Goal: Task Accomplishment & Management: Complete application form

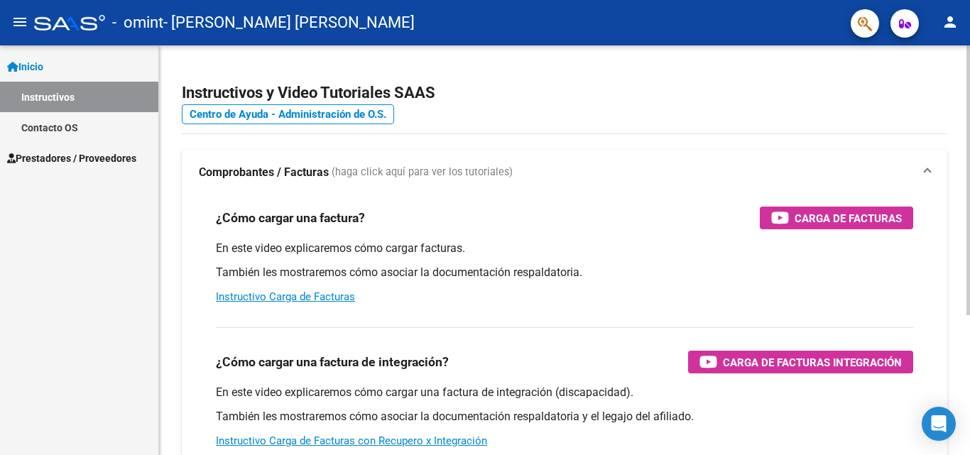
click at [554, 50] on div "Instructivos y Video Tutoriales SAAS Centro de Ayuda - Administración de O.S. C…" at bounding box center [564, 356] width 811 height 623
click at [26, 23] on mat-icon "menu" at bounding box center [19, 21] width 17 height 17
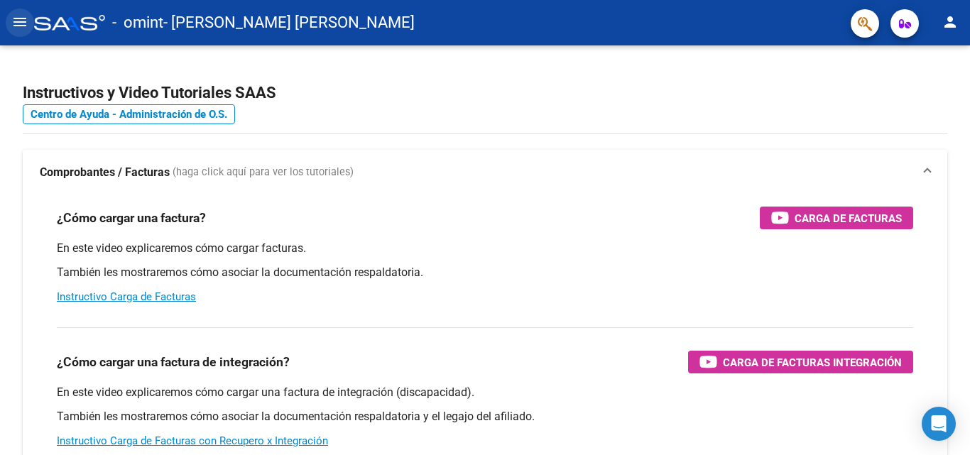
click at [12, 21] on mat-icon "menu" at bounding box center [19, 21] width 17 height 17
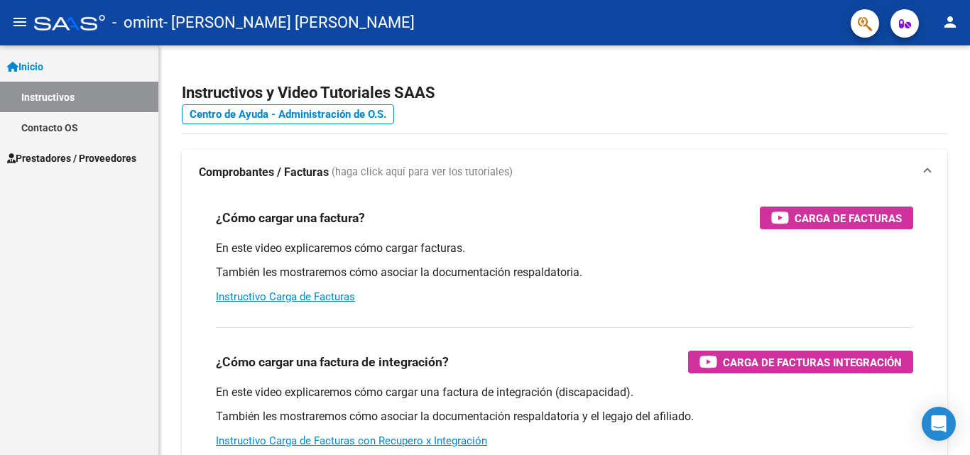
click at [97, 153] on span "Prestadores / Proveedores" at bounding box center [71, 159] width 129 height 16
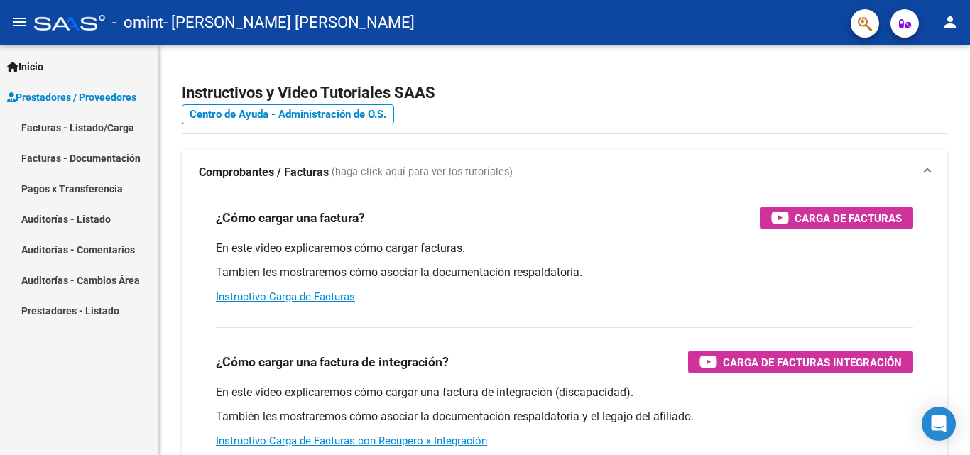
click at [103, 130] on link "Facturas - Listado/Carga" at bounding box center [79, 127] width 158 height 31
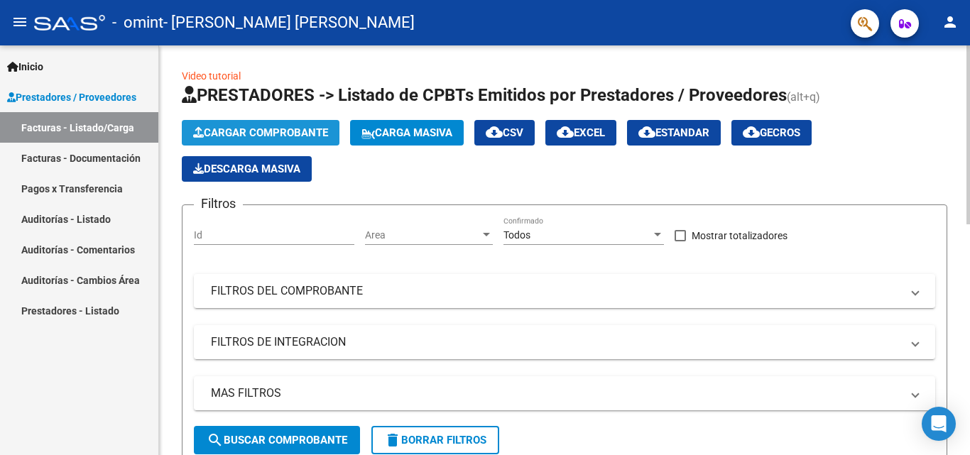
click at [234, 127] on span "Cargar Comprobante" at bounding box center [260, 132] width 135 height 13
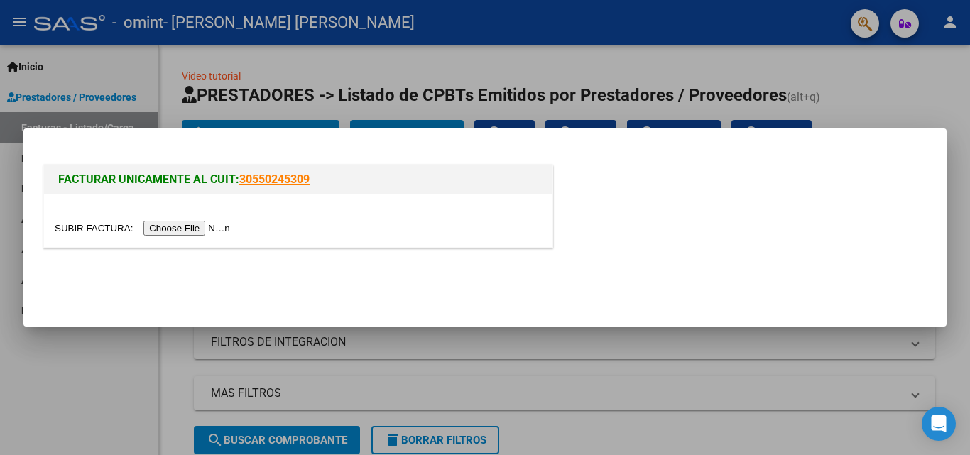
click at [207, 227] on input "file" at bounding box center [145, 228] width 180 height 15
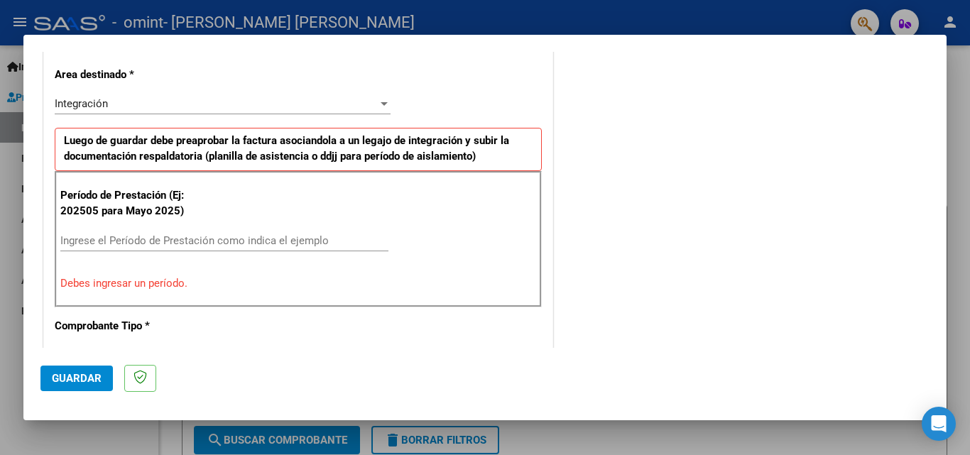
scroll to position [347, 0]
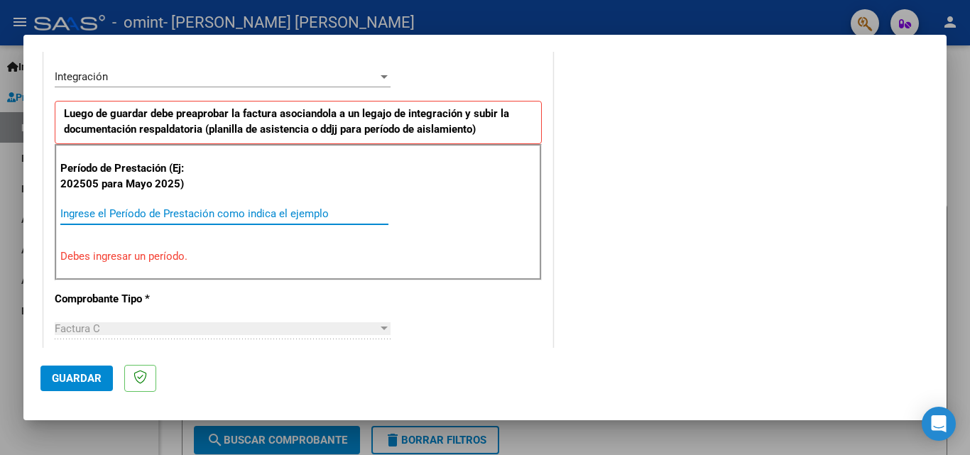
click at [174, 208] on input "Ingrese el Período de Prestación como indica el ejemplo" at bounding box center [224, 213] width 328 height 13
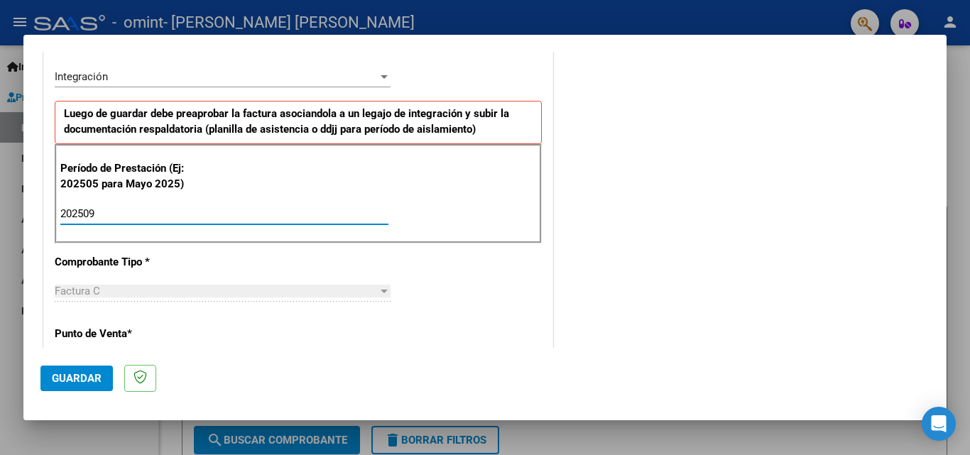
type input "202509"
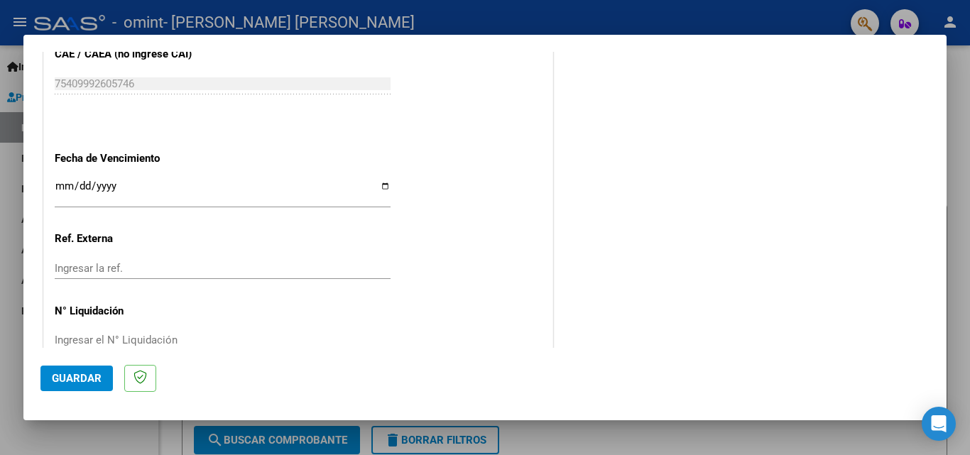
scroll to position [954, 0]
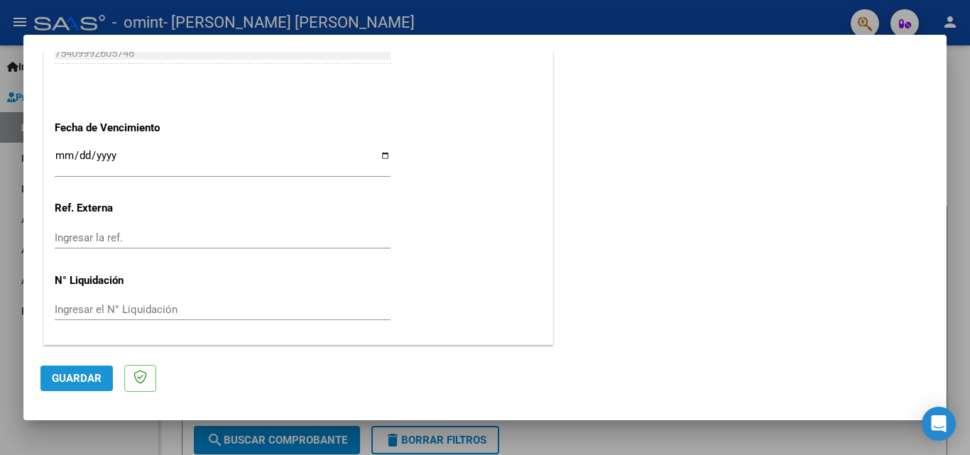
click at [79, 377] on span "Guardar" at bounding box center [77, 378] width 50 height 13
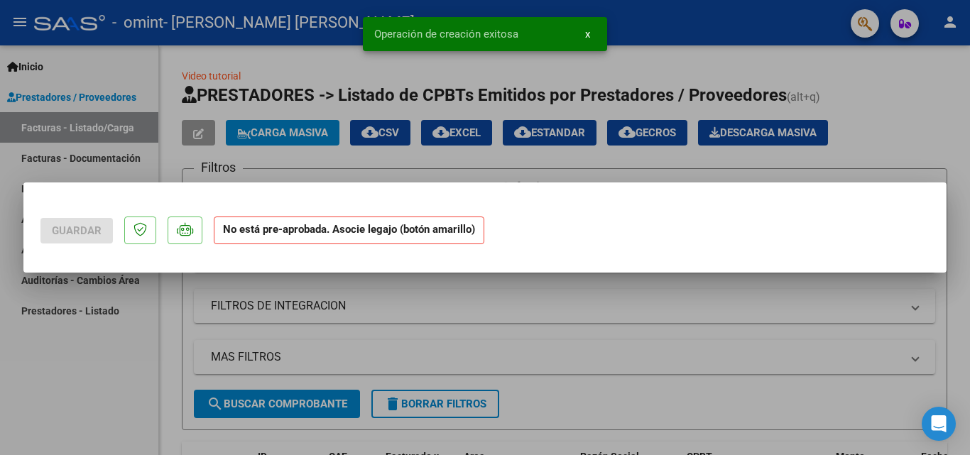
scroll to position [0, 0]
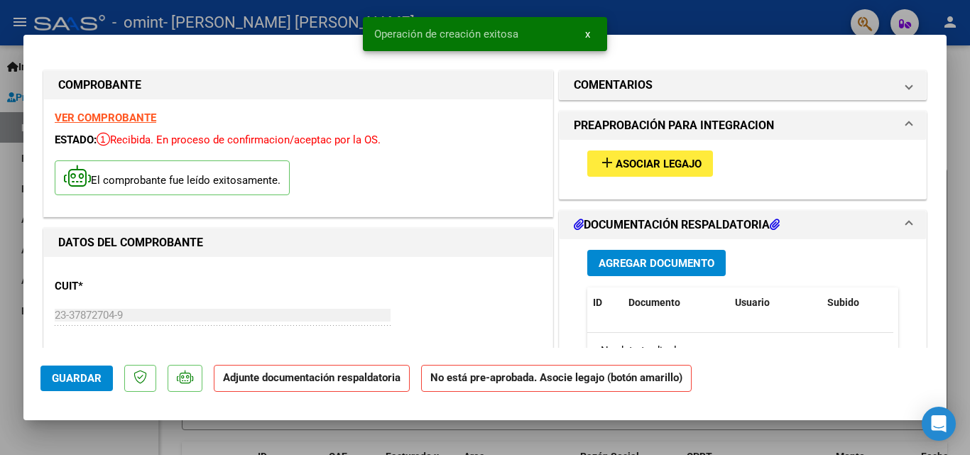
click at [620, 167] on span "Asociar Legajo" at bounding box center [659, 164] width 86 height 13
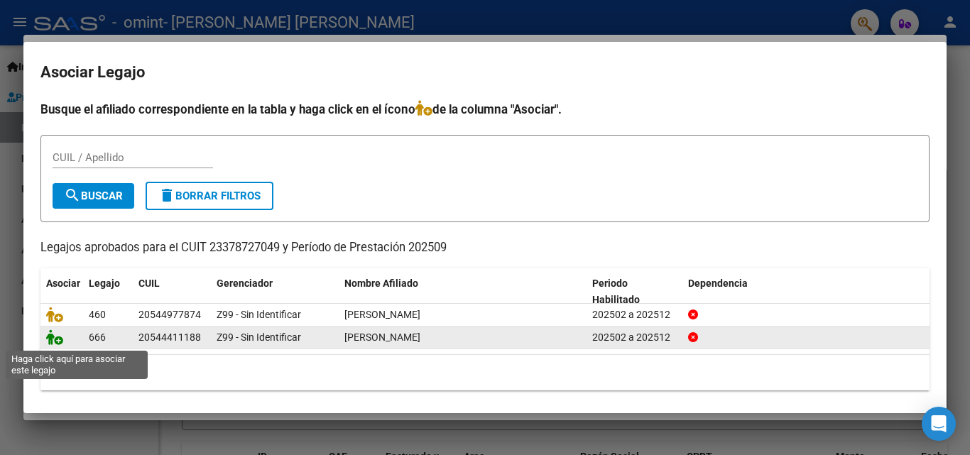
click at [58, 342] on icon at bounding box center [54, 337] width 17 height 16
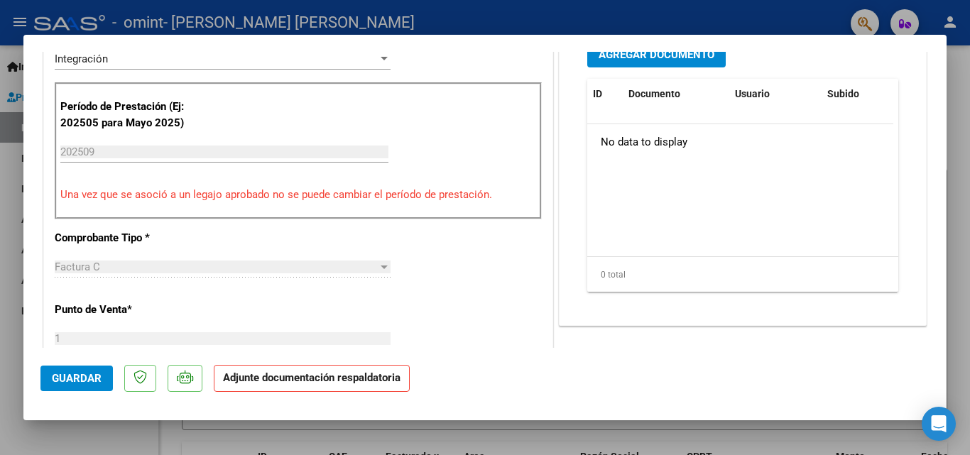
scroll to position [243, 0]
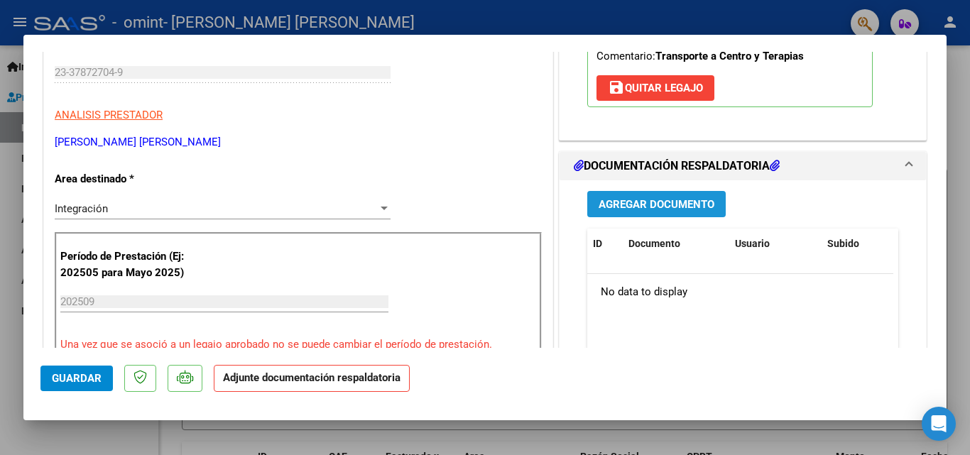
click at [629, 204] on span "Agregar Documento" at bounding box center [657, 204] width 116 height 13
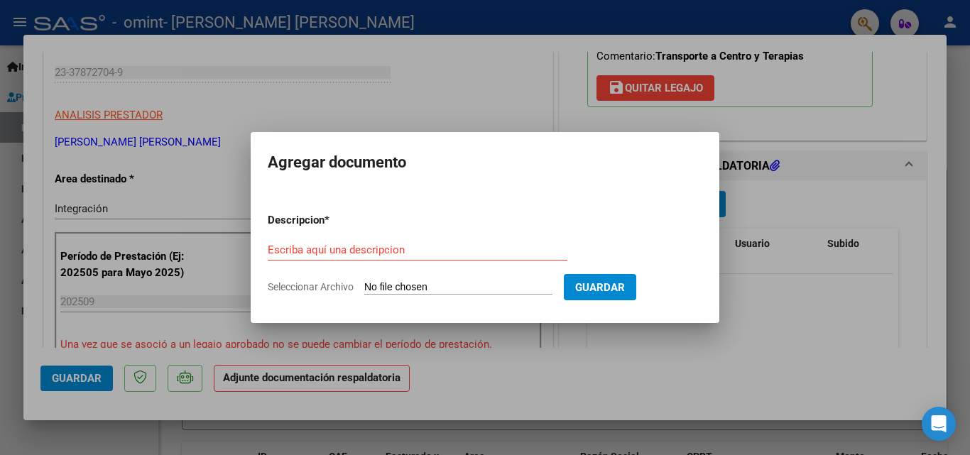
click at [398, 286] on input "Seleccionar Archivo" at bounding box center [458, 287] width 188 height 13
type input "C:\fakepath\Planilla Emi.pdf"
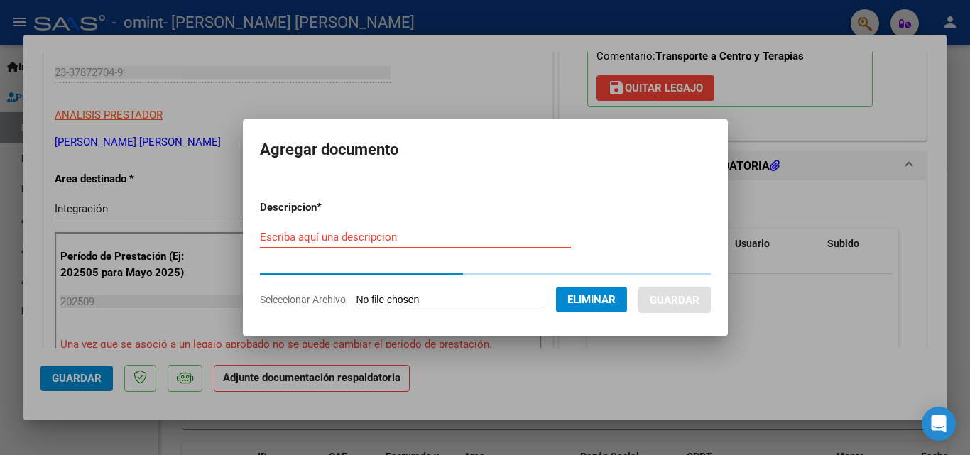
click at [397, 235] on input "Escriba aquí una descripcion" at bounding box center [415, 237] width 311 height 13
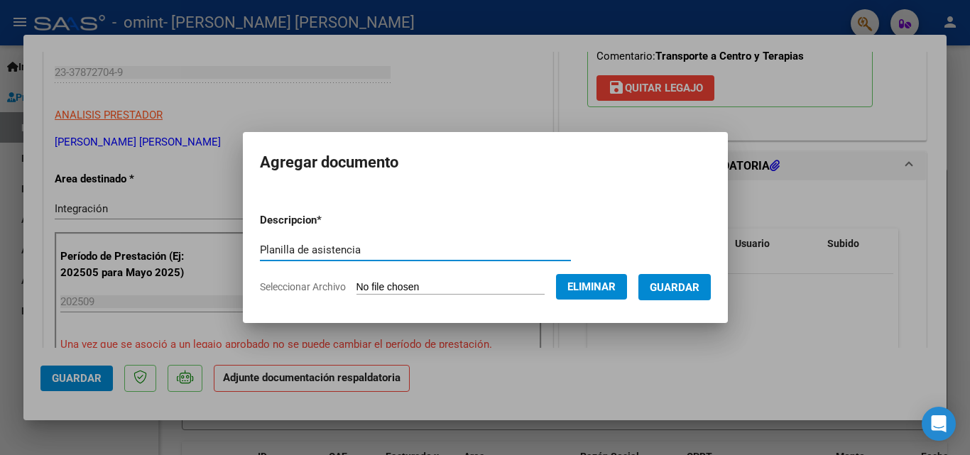
type input "Planilla de asistencia"
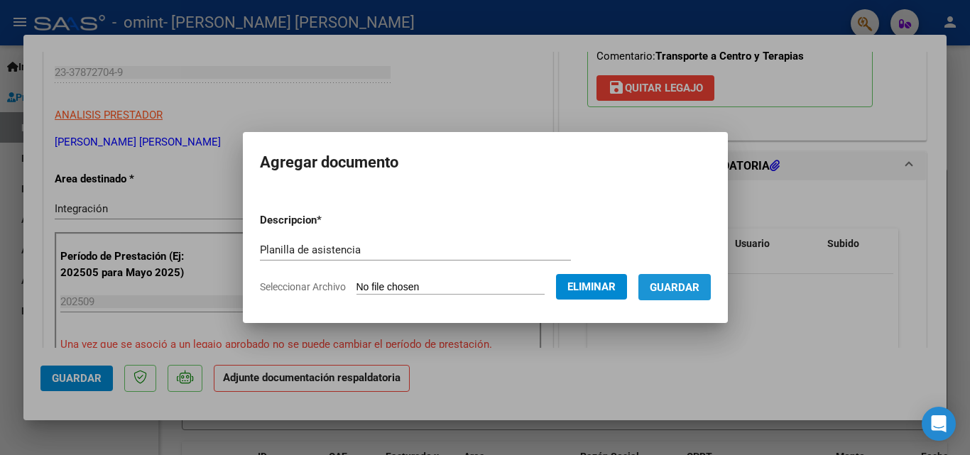
click at [691, 283] on span "Guardar" at bounding box center [675, 287] width 50 height 13
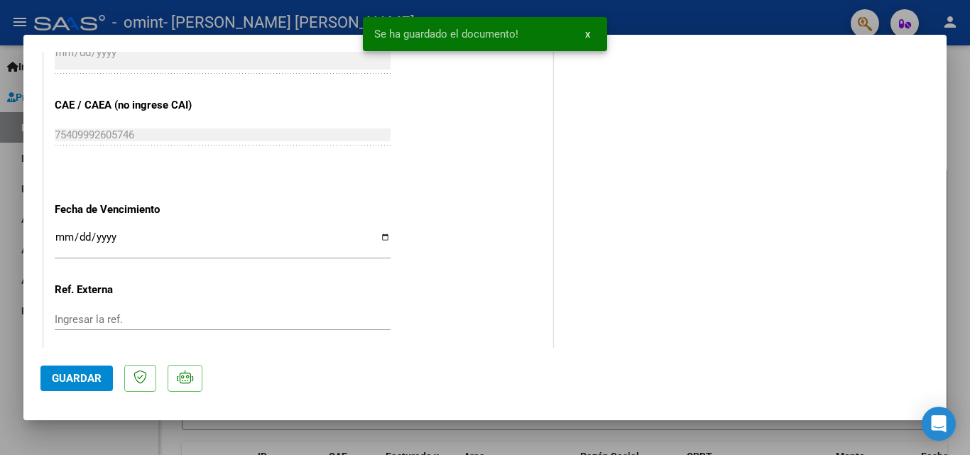
scroll to position [975, 0]
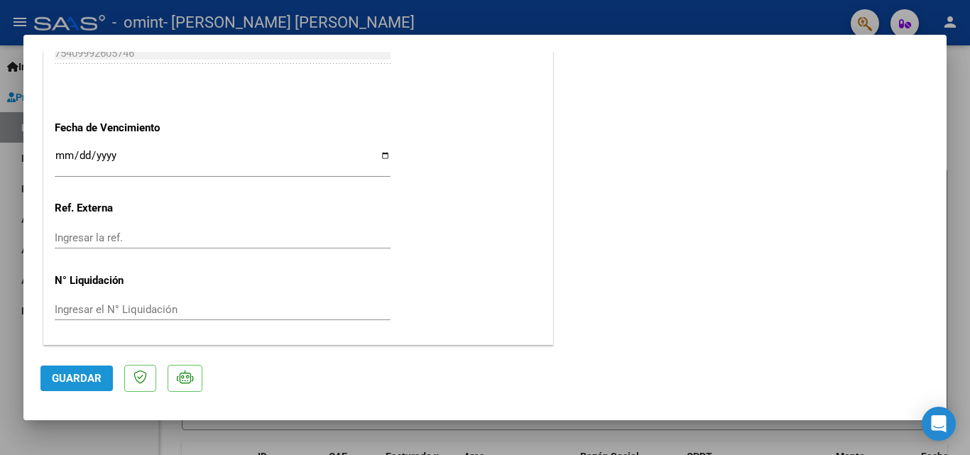
click at [91, 381] on span "Guardar" at bounding box center [77, 378] width 50 height 13
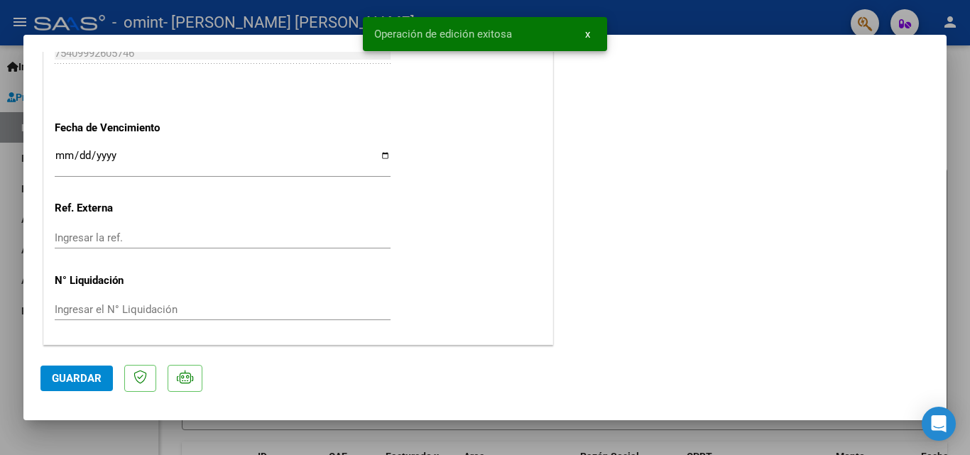
click at [11, 330] on div at bounding box center [485, 227] width 970 height 455
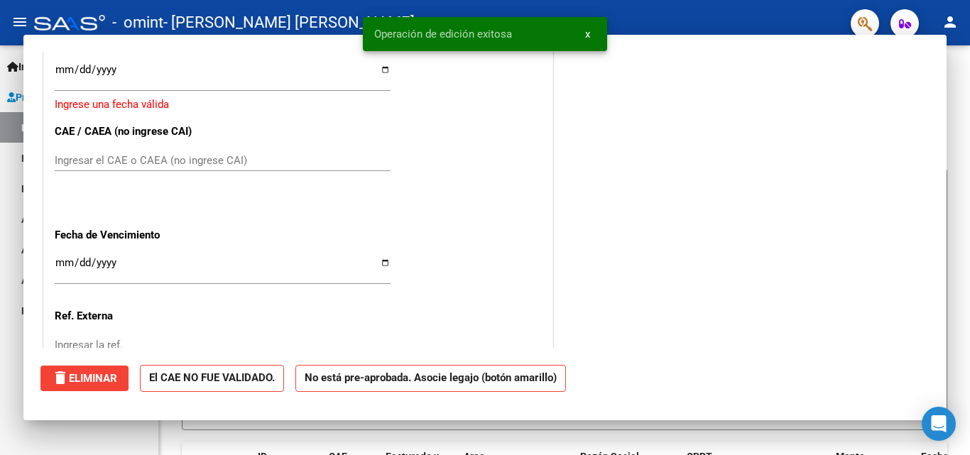
scroll to position [0, 0]
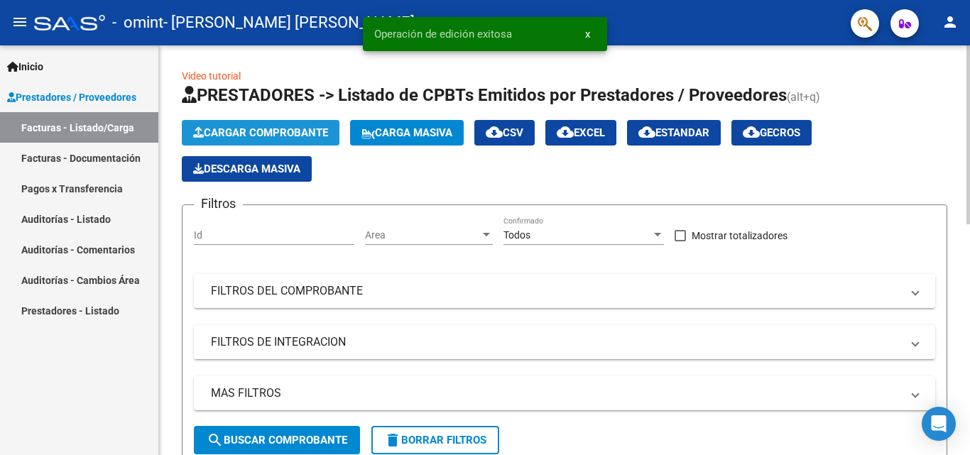
click at [263, 135] on span "Cargar Comprobante" at bounding box center [260, 132] width 135 height 13
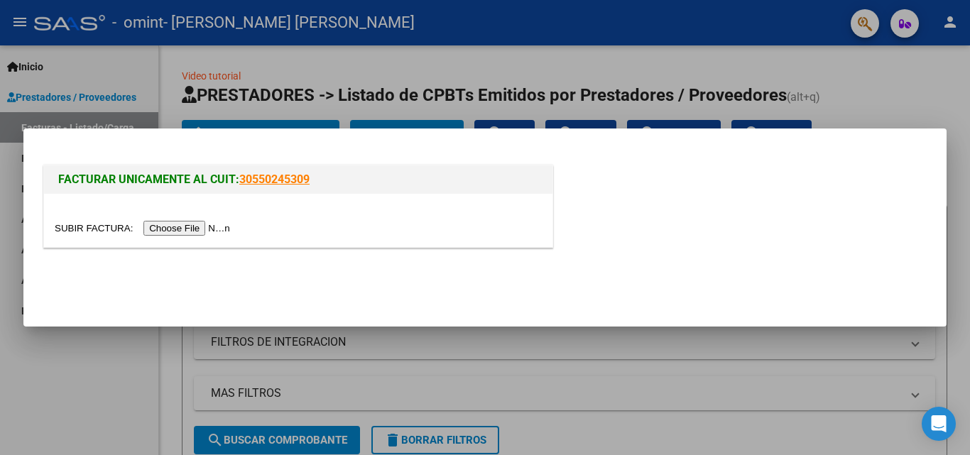
click at [227, 229] on input "file" at bounding box center [145, 228] width 180 height 15
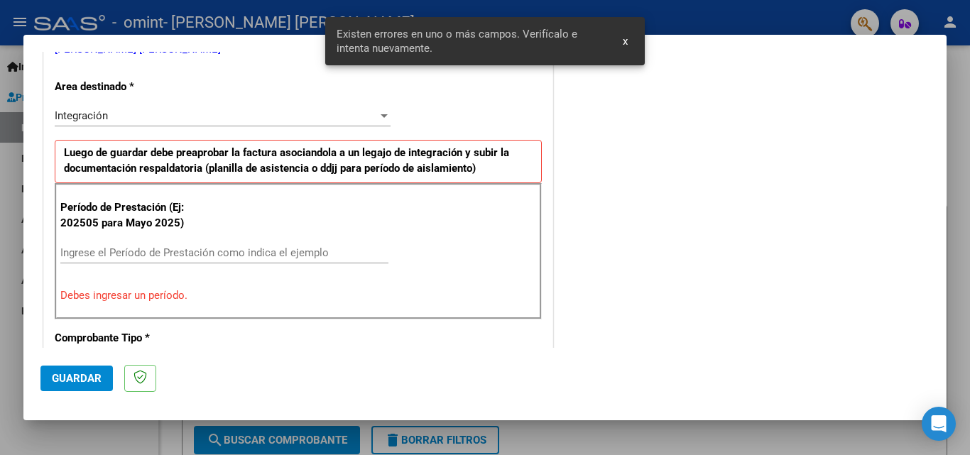
scroll to position [320, 0]
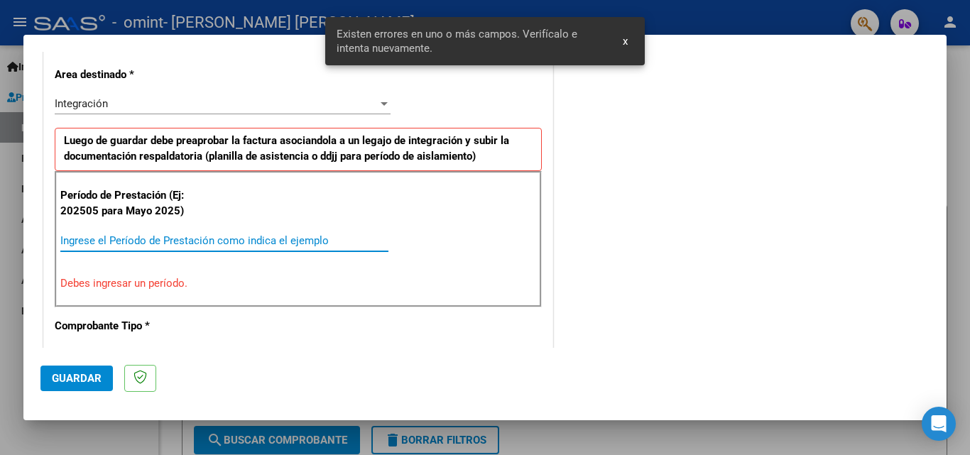
click at [153, 239] on input "Ingrese el Período de Prestación como indica el ejemplo" at bounding box center [224, 240] width 328 height 13
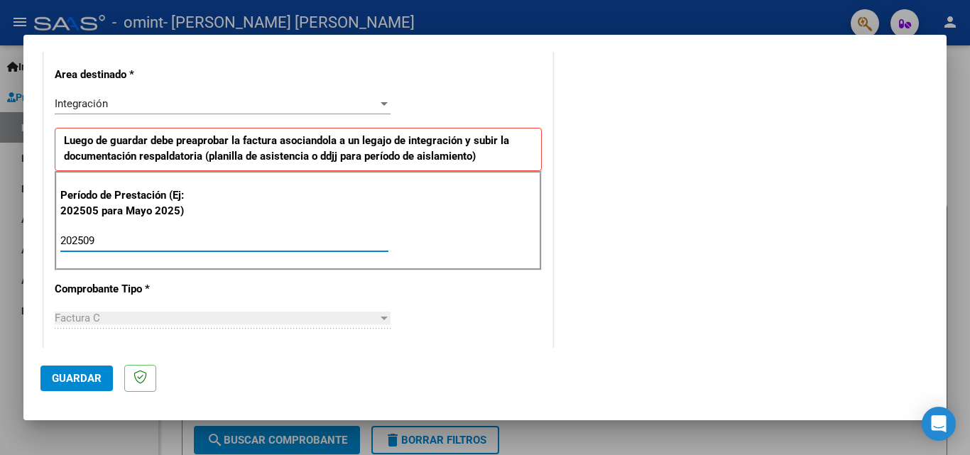
type input "202509"
click at [63, 373] on span "Guardar" at bounding box center [77, 378] width 50 height 13
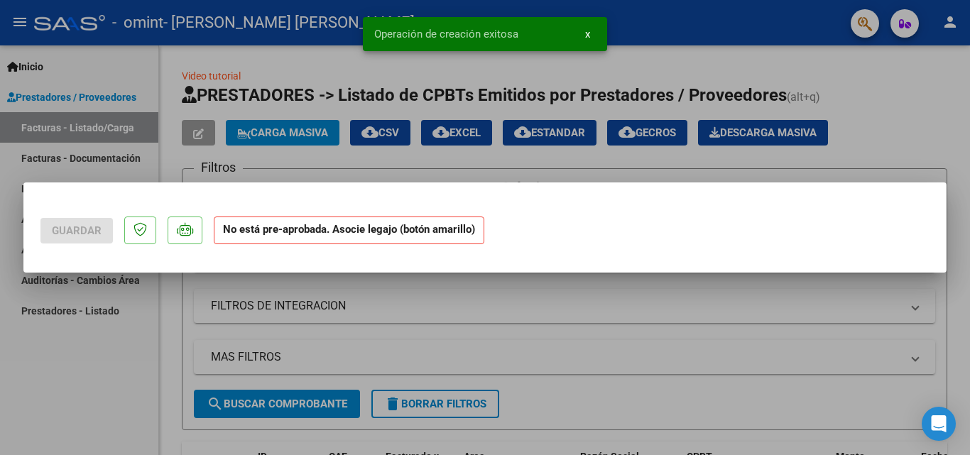
scroll to position [0, 0]
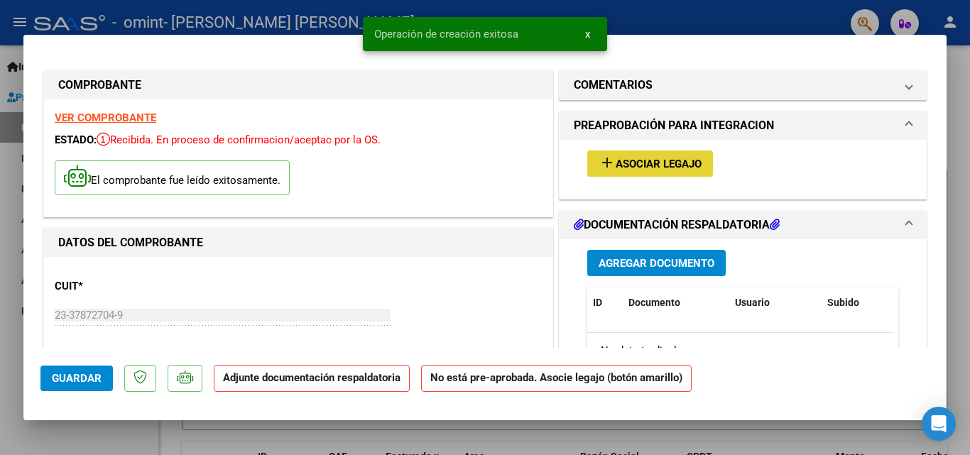
click at [669, 167] on span "Asociar Legajo" at bounding box center [659, 164] width 86 height 13
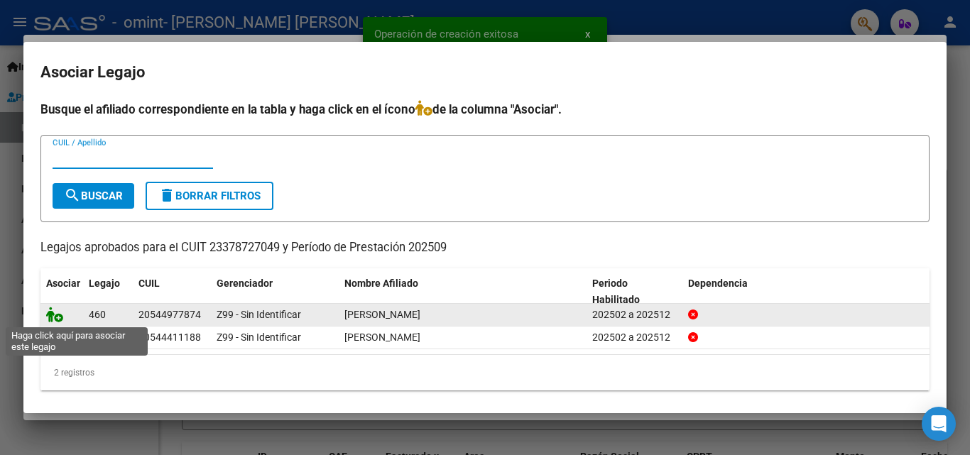
click at [52, 315] on icon at bounding box center [54, 315] width 17 height 16
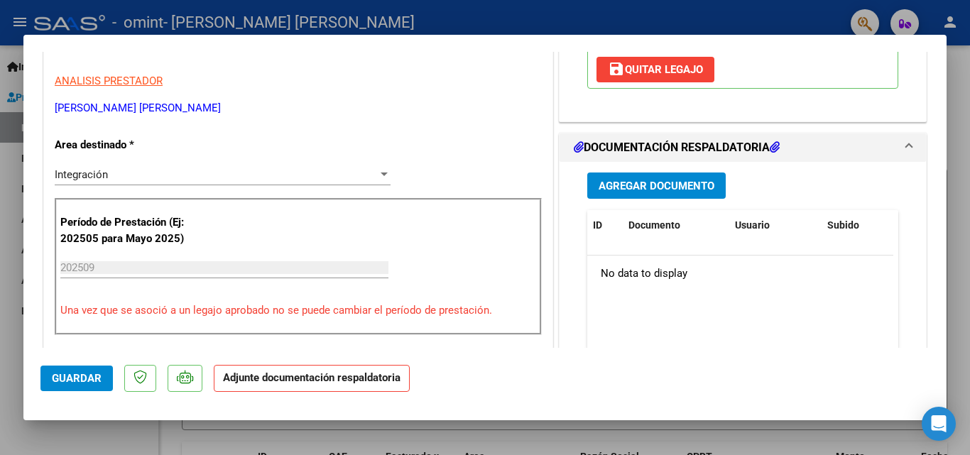
scroll to position [278, 0]
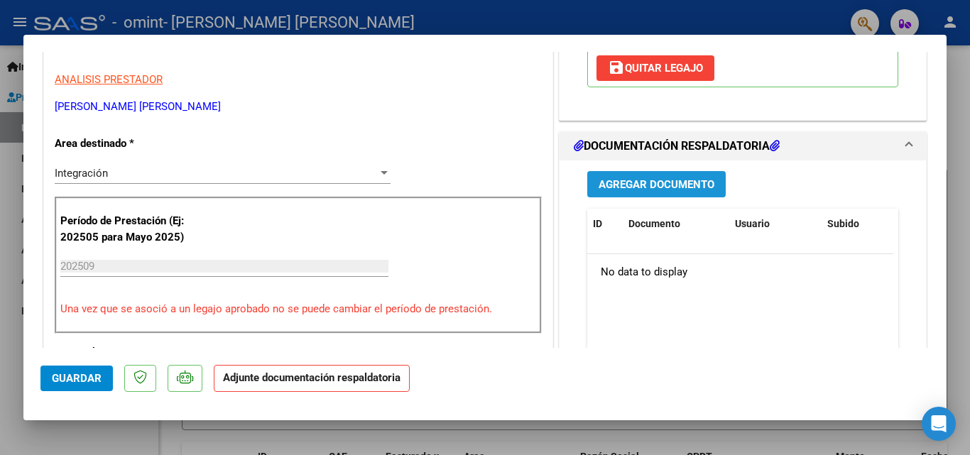
click at [667, 185] on span "Agregar Documento" at bounding box center [657, 184] width 116 height 13
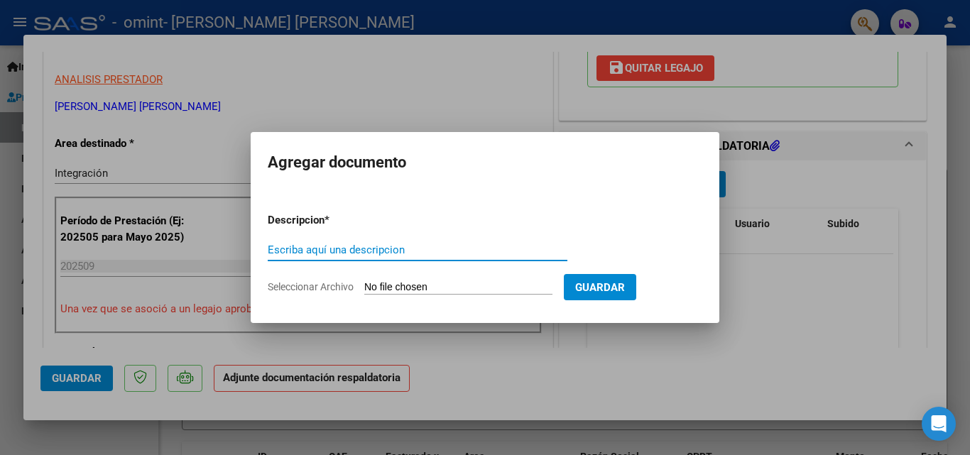
click at [444, 285] on input "Seleccionar Archivo" at bounding box center [458, 287] width 188 height 13
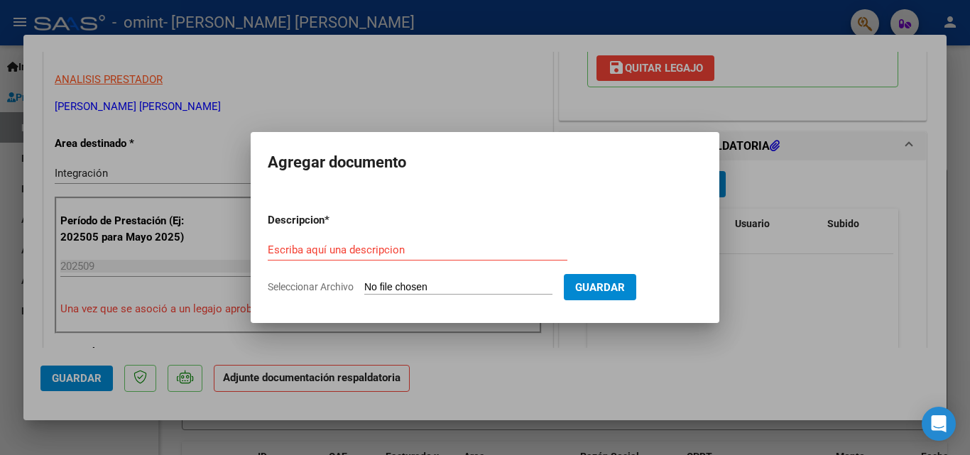
type input "C:\fakepath\Planilla [PERSON_NAME].pdf"
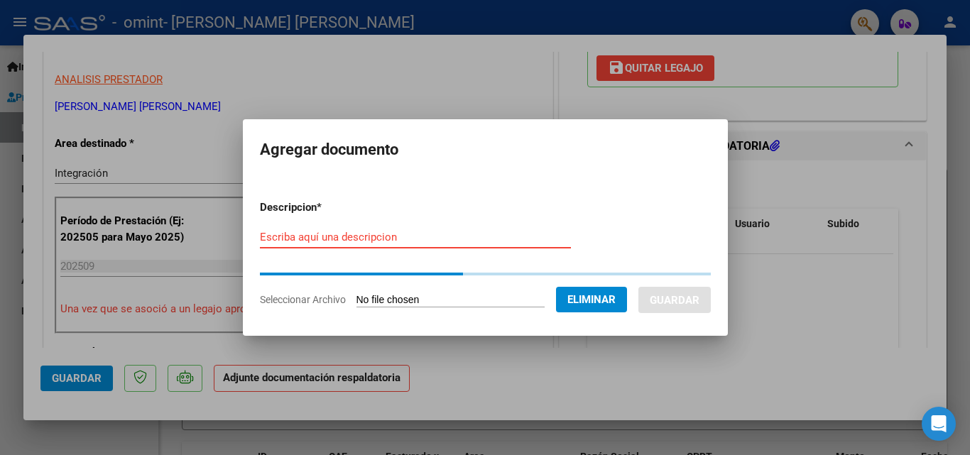
click at [413, 234] on input "Escriba aquí una descripcion" at bounding box center [415, 237] width 311 height 13
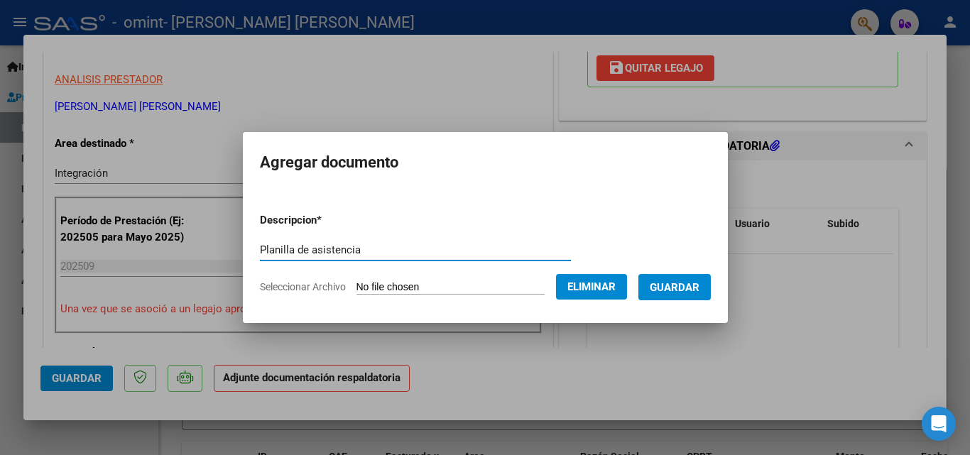
type input "Planilla de asistencia"
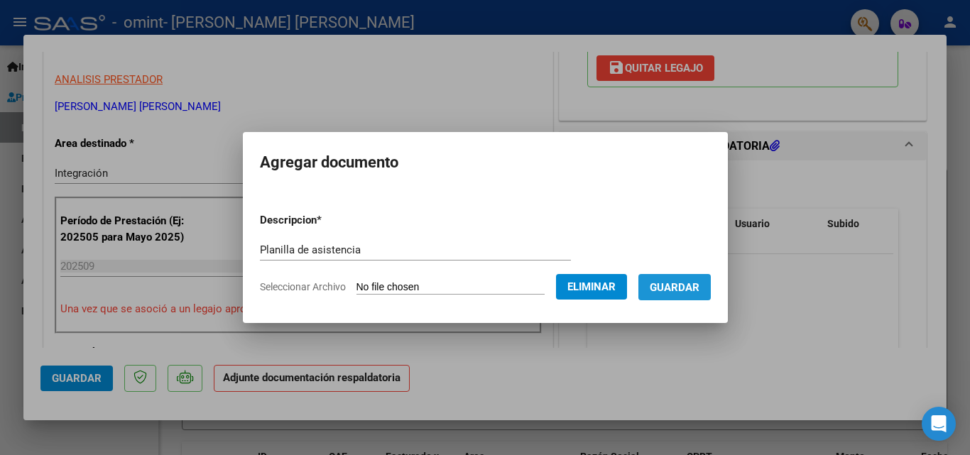
click at [687, 286] on span "Guardar" at bounding box center [675, 287] width 50 height 13
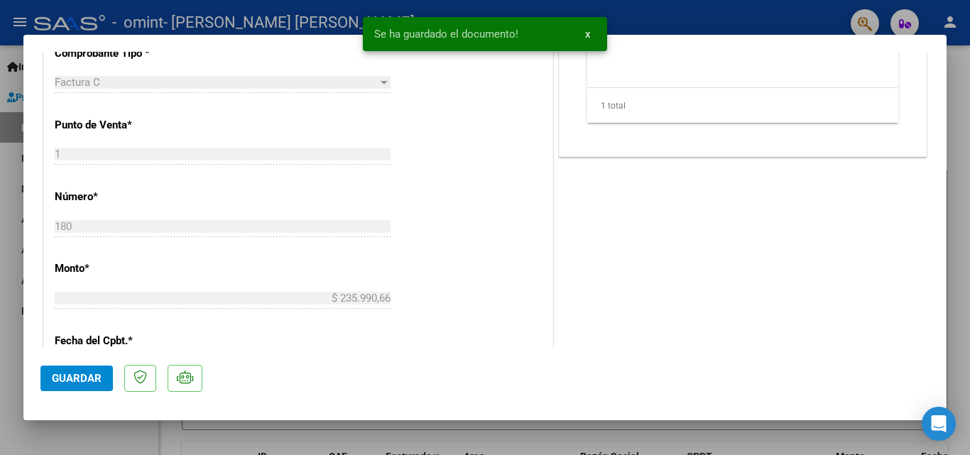
scroll to position [694, 0]
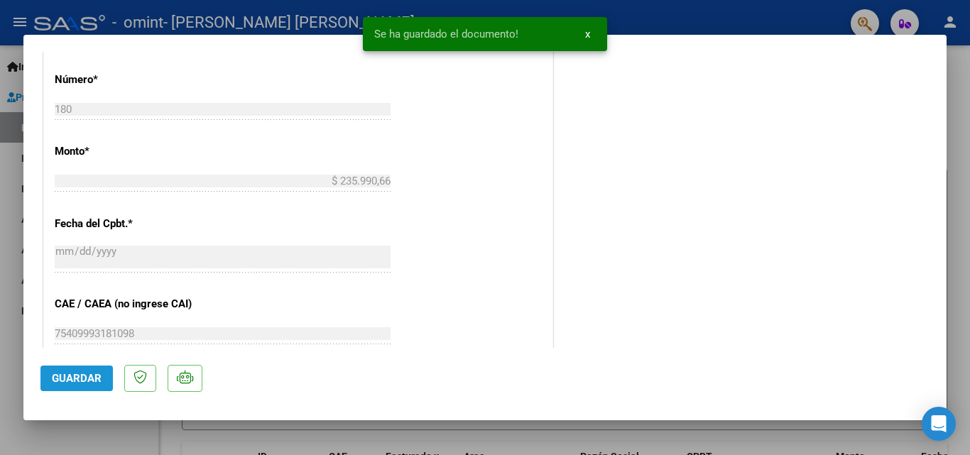
click at [104, 386] on button "Guardar" at bounding box center [76, 379] width 72 height 26
click at [0, 266] on div at bounding box center [485, 227] width 970 height 455
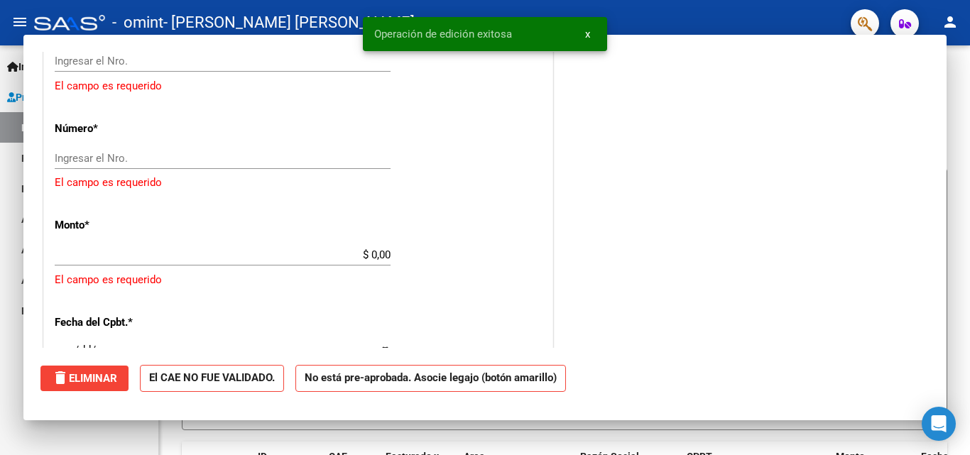
scroll to position [0, 0]
